Goal: Information Seeking & Learning: Learn about a topic

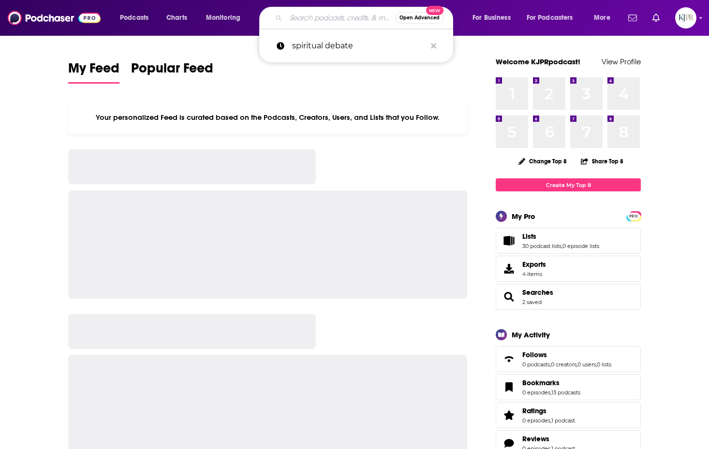
click at [334, 23] on input "Search podcasts, credits, & more..." at bounding box center [340, 17] width 109 height 15
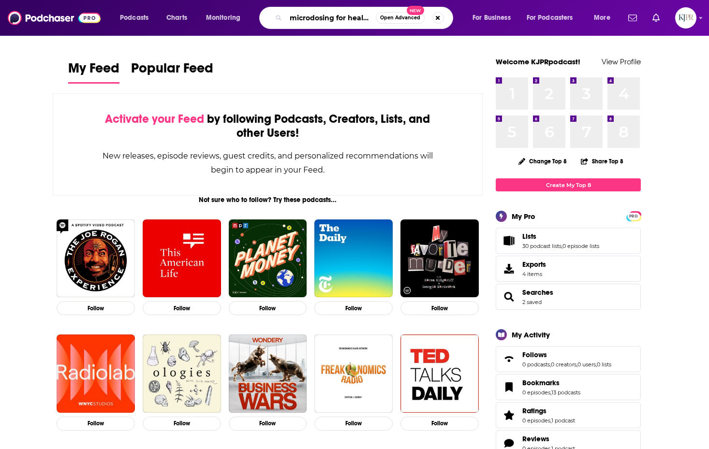
scroll to position [0, 3]
type input "microdosing for healing"
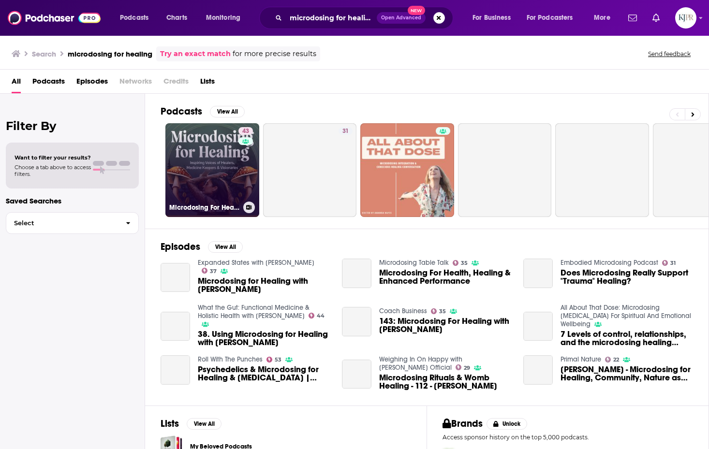
click at [227, 177] on link "43 Microdosing For Healing" at bounding box center [212, 170] width 94 height 94
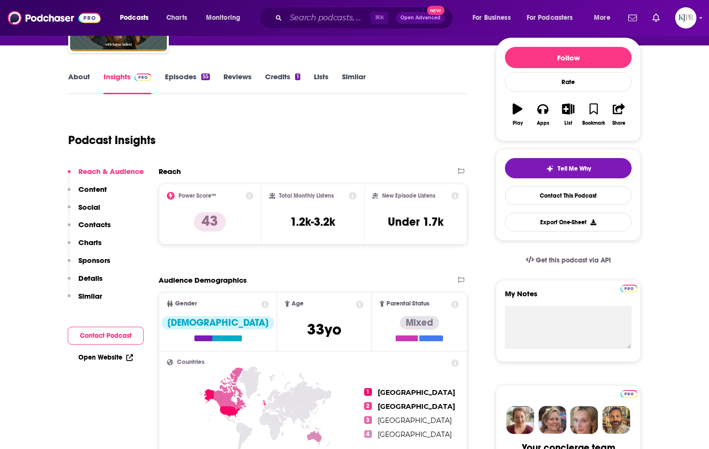
scroll to position [124, 0]
